Goal: Information Seeking & Learning: Learn about a topic

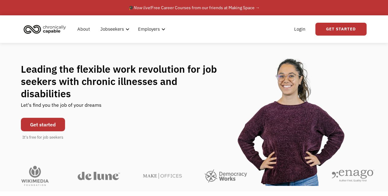
drag, startPoint x: 291, startPoint y: 2, endPoint x: 157, endPoint y: 50, distance: 142.0
click at [157, 50] on div "Leading the flexible work revolution for job seekers with chronic illnesses and…" at bounding box center [194, 101] width 388 height 117
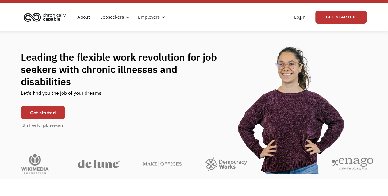
scroll to position [12, 0]
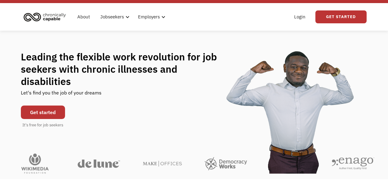
click at [34, 106] on link "Get started" at bounding box center [43, 111] width 44 height 13
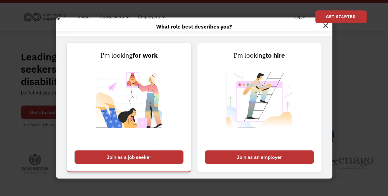
click at [141, 156] on div "Join as a job seeker" at bounding box center [128, 156] width 109 height 13
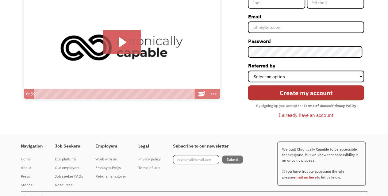
scroll to position [90, 0]
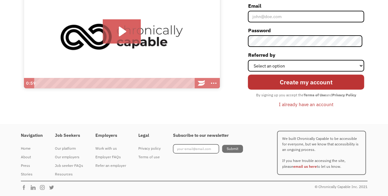
click at [387, 94] on html "What role best describes you? I'm looking for work Join as a job seeker I'm loo…" at bounding box center [194, 8] width 388 height 196
click at [70, 154] on div "Our employers" at bounding box center [69, 156] width 28 height 7
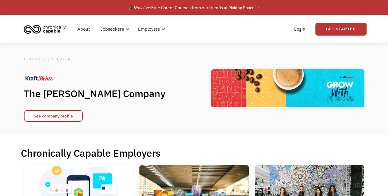
click at [116, 95] on h1 "The Kraft Heinz Company" at bounding box center [100, 93] width 153 height 12
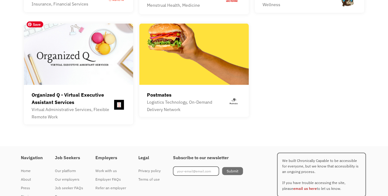
scroll to position [1743, 0]
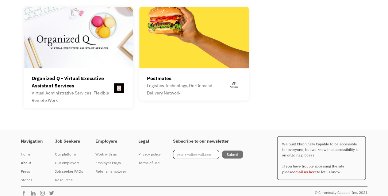
click at [21, 159] on div "About" at bounding box center [32, 162] width 22 height 7
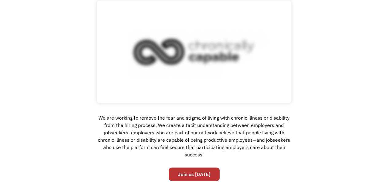
scroll to position [86, 0]
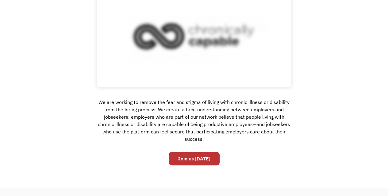
click at [21, 157] on div "Our value Click for sound @keyframes VOLUME_SMALL_WAVE_FLASH { 0% { opacity: 0;…" at bounding box center [194, 67] width 388 height 201
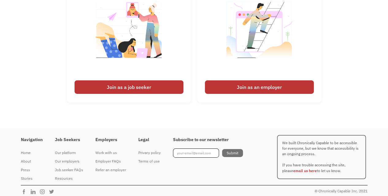
scroll to position [952, 0]
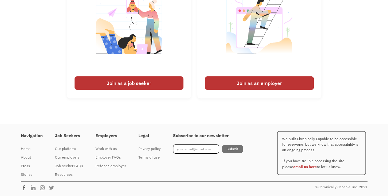
click at [24, 187] on img at bounding box center [25, 187] width 9 height 6
